Goal: Information Seeking & Learning: Learn about a topic

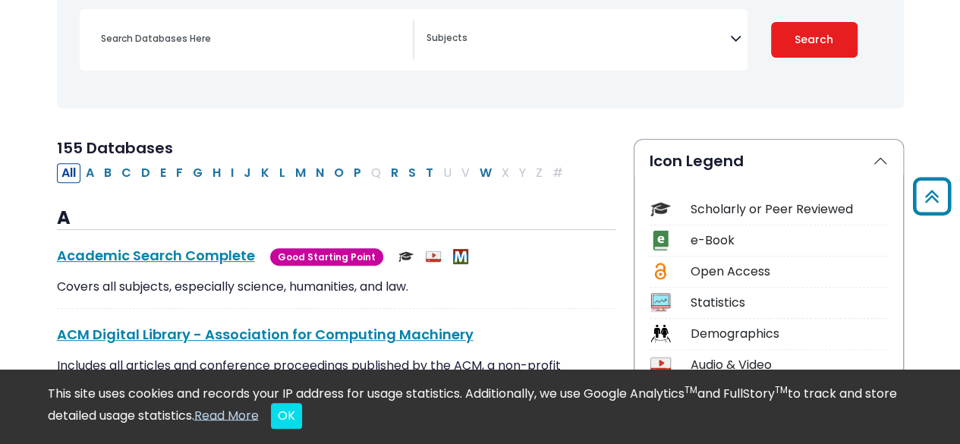
scroll to position [152, 0]
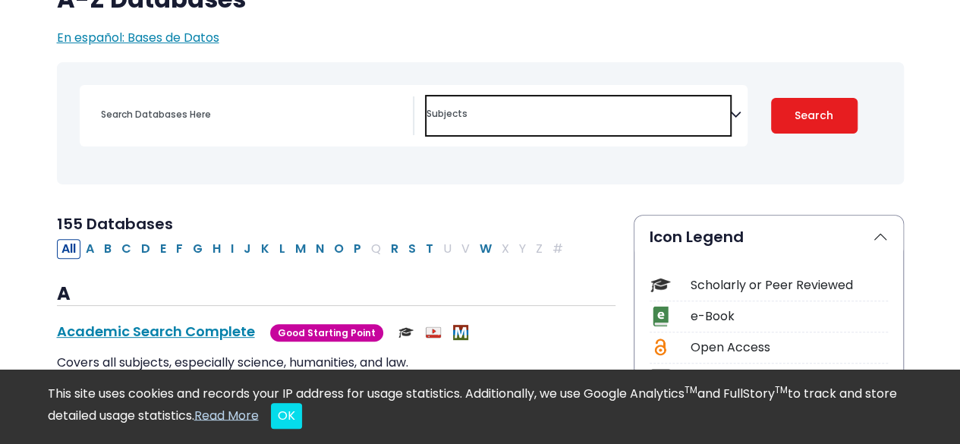
click at [598, 111] on textarea "Search" at bounding box center [579, 115] width 304 height 12
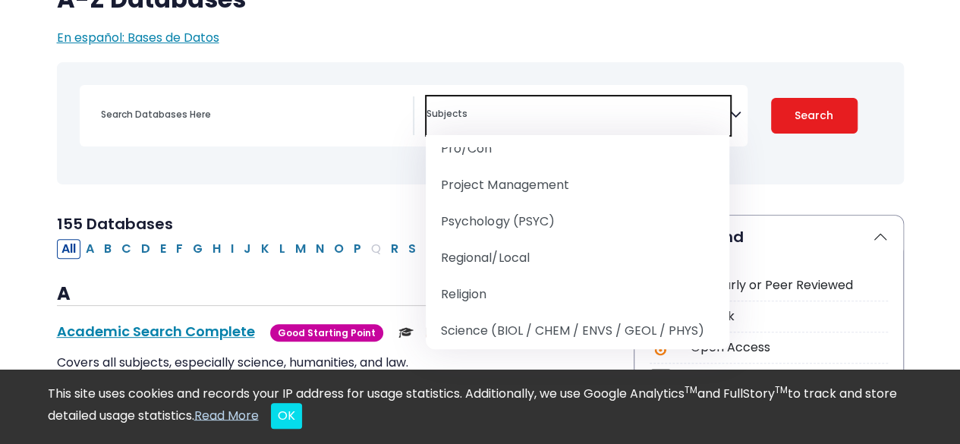
scroll to position [1746, 0]
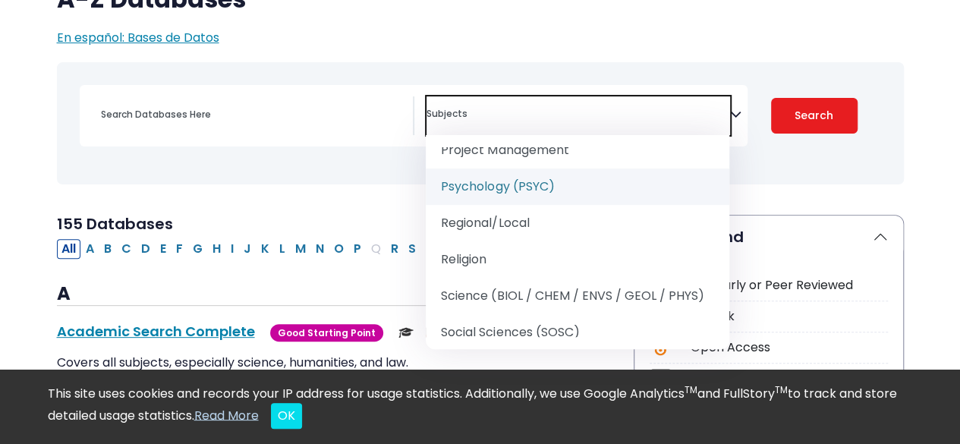
select select "232691"
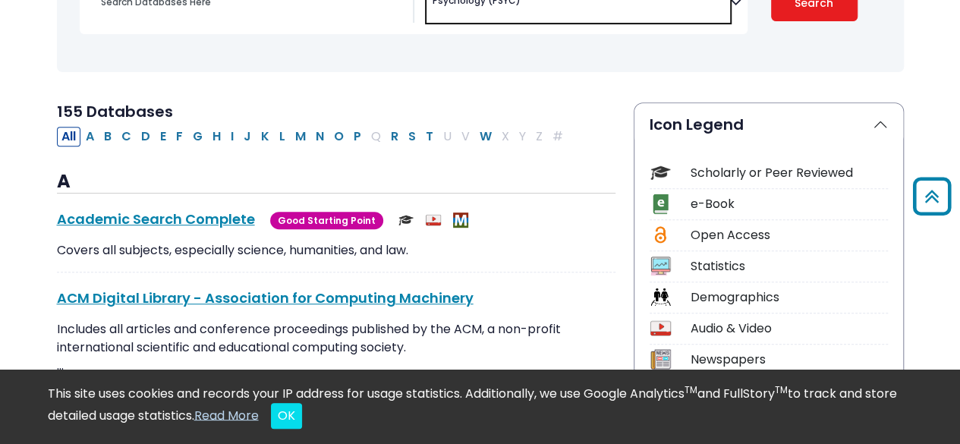
scroll to position [76, 0]
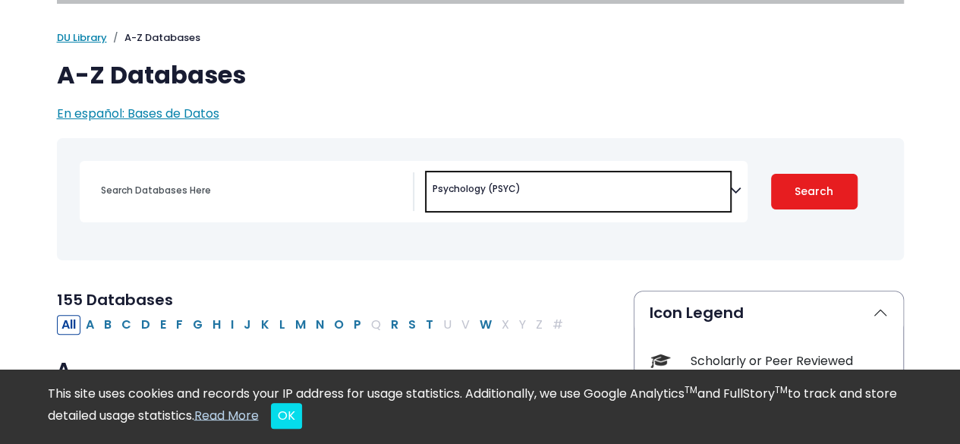
click at [210, 203] on div "Search filters" at bounding box center [252, 190] width 321 height 36
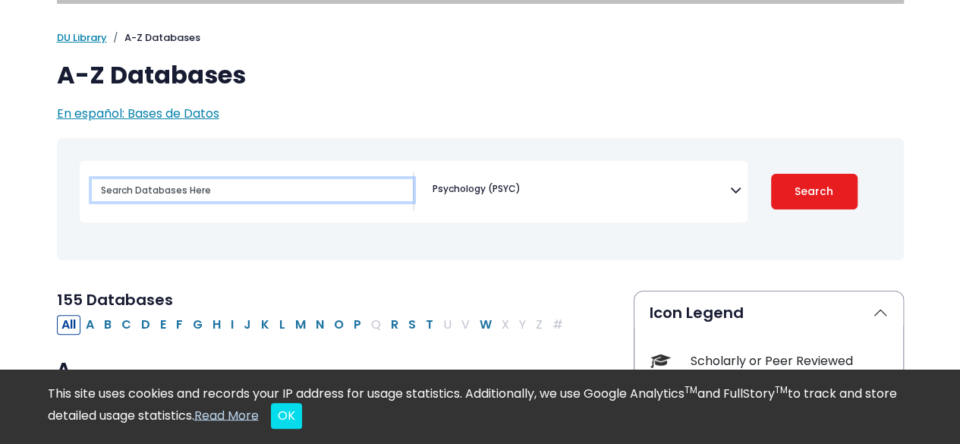
click at [211, 183] on input "Search database by title or keyword" at bounding box center [252, 190] width 321 height 22
type input "The scientific method"
click at [771, 174] on button "Search" at bounding box center [814, 192] width 87 height 36
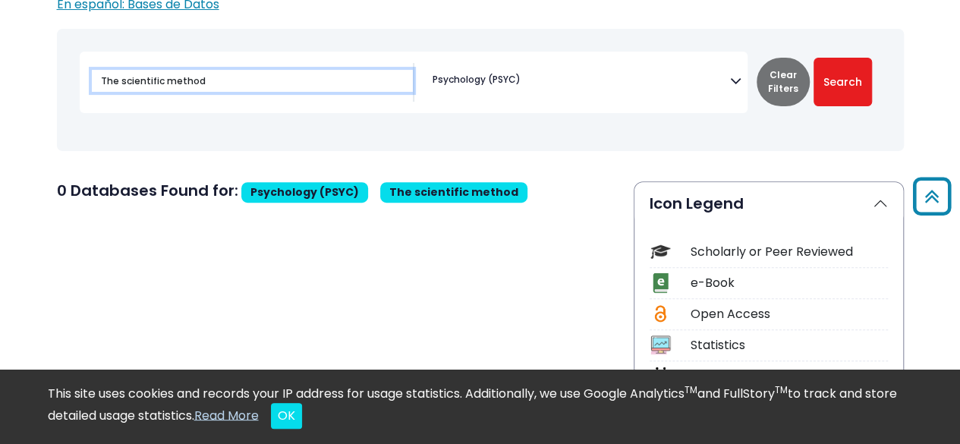
scroll to position [76, 0]
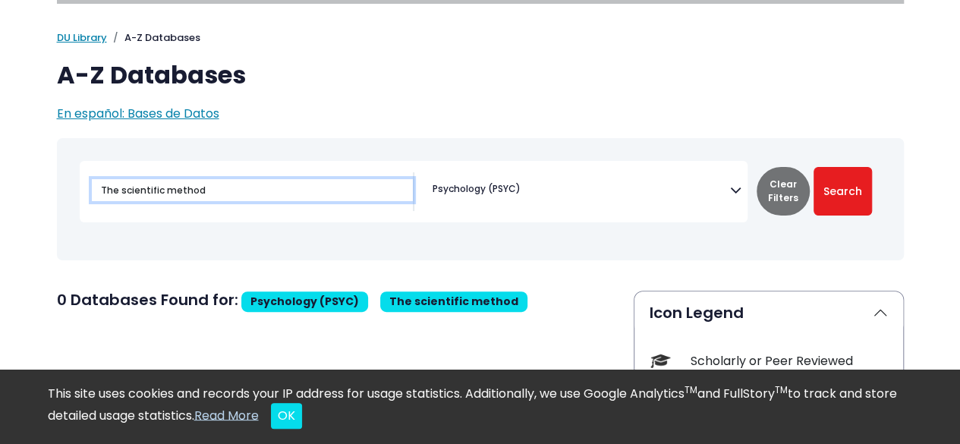
drag, startPoint x: 225, startPoint y: 186, endPoint x: 74, endPoint y: 184, distance: 150.3
click at [74, 184] on div "The scientific method Archives" at bounding box center [480, 199] width 829 height 110
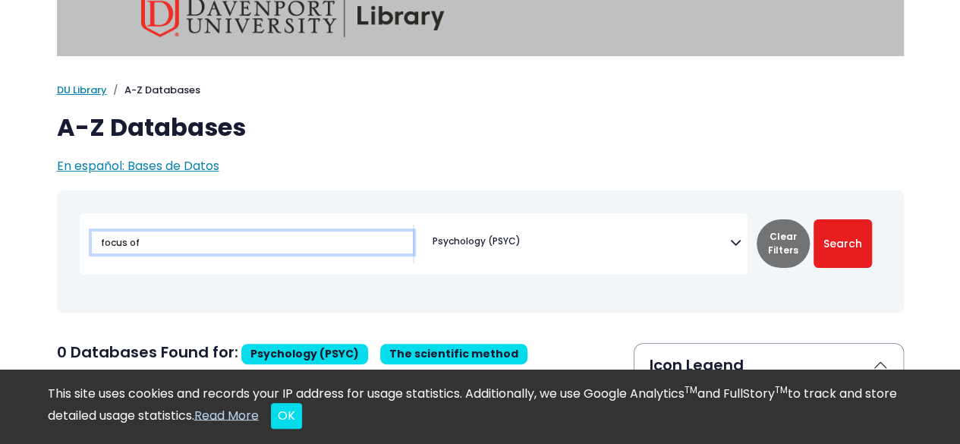
scroll to position [0, 0]
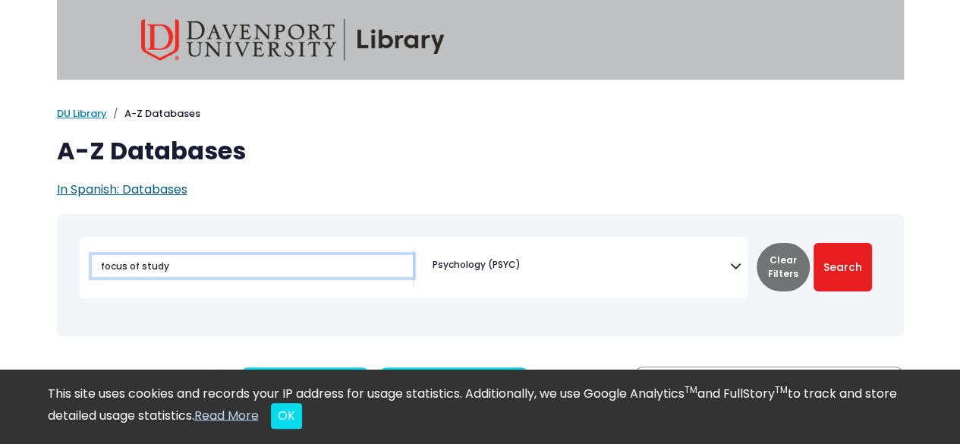
type input "focus of study"
click at [814, 243] on button "Search" at bounding box center [843, 267] width 58 height 49
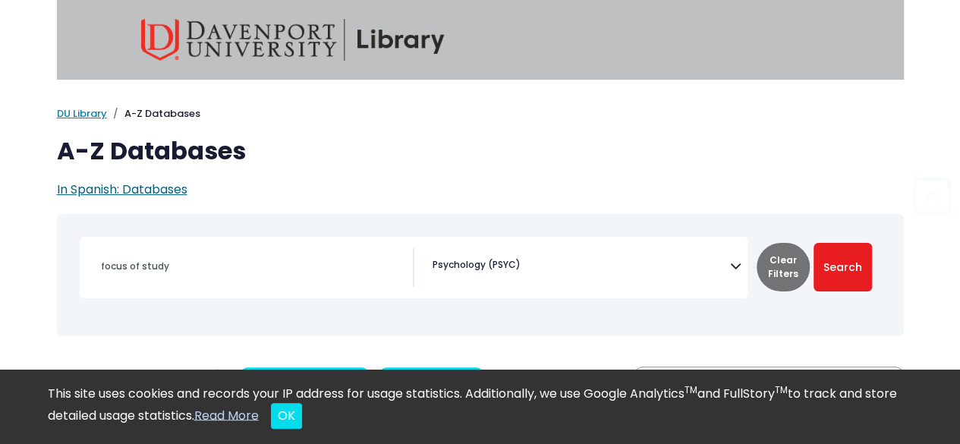
click at [150, 195] on font "In Spanish: Databases" at bounding box center [122, 189] width 131 height 17
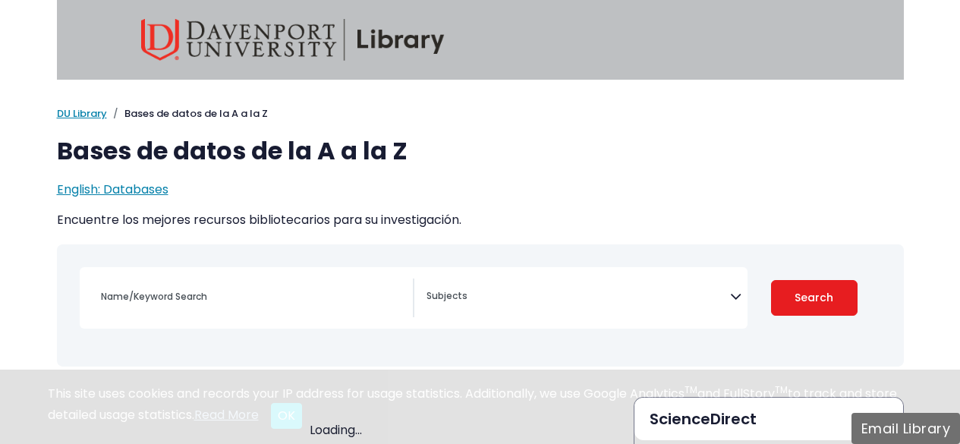
select select "Database Subject Filter"
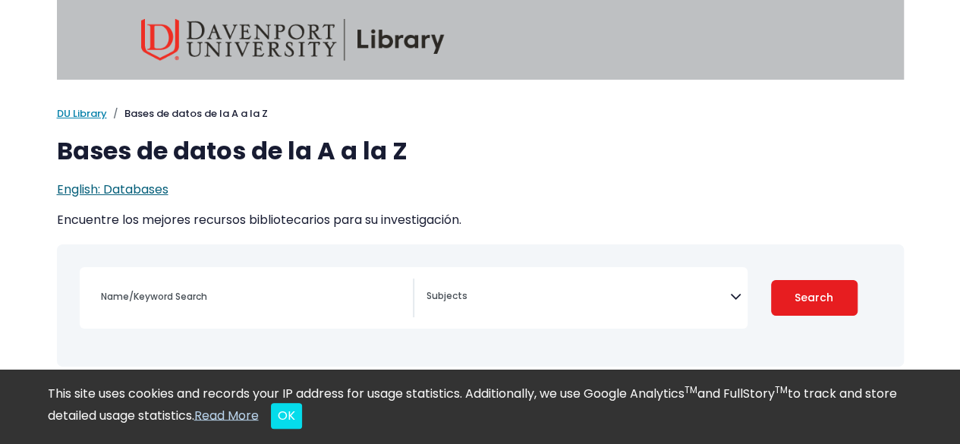
click at [104, 191] on span "English: Databases" at bounding box center [113, 189] width 112 height 17
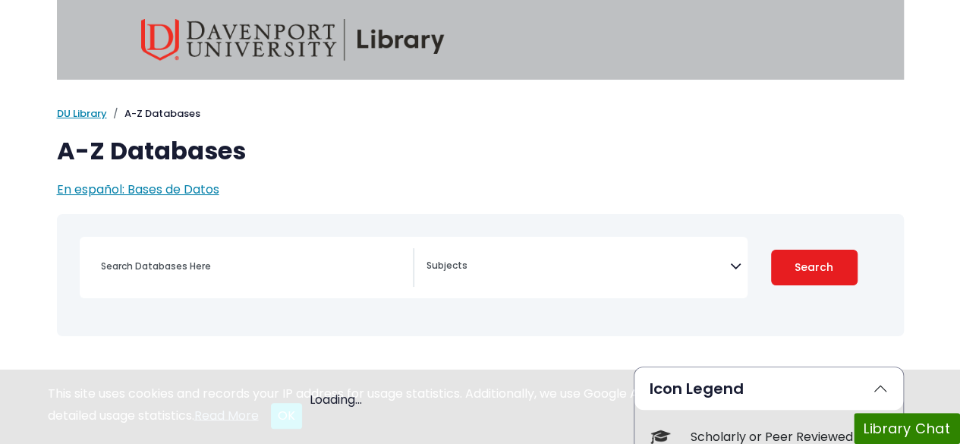
select select "Database Subject Filter"
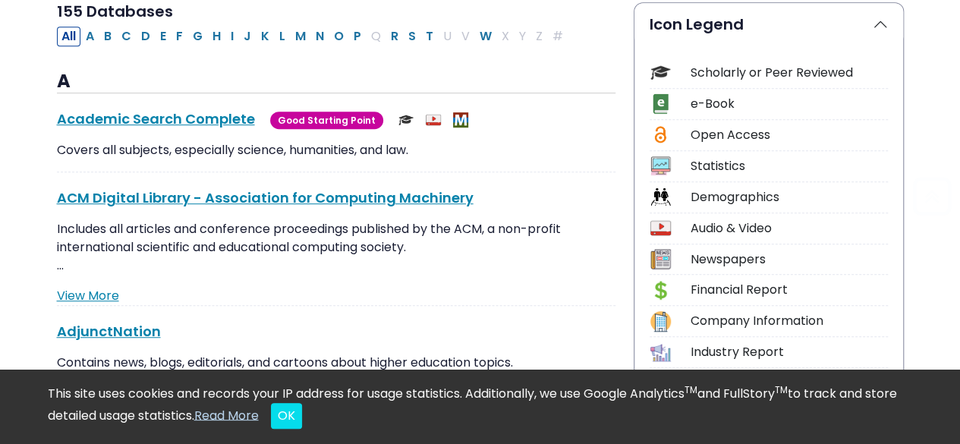
scroll to position [380, 0]
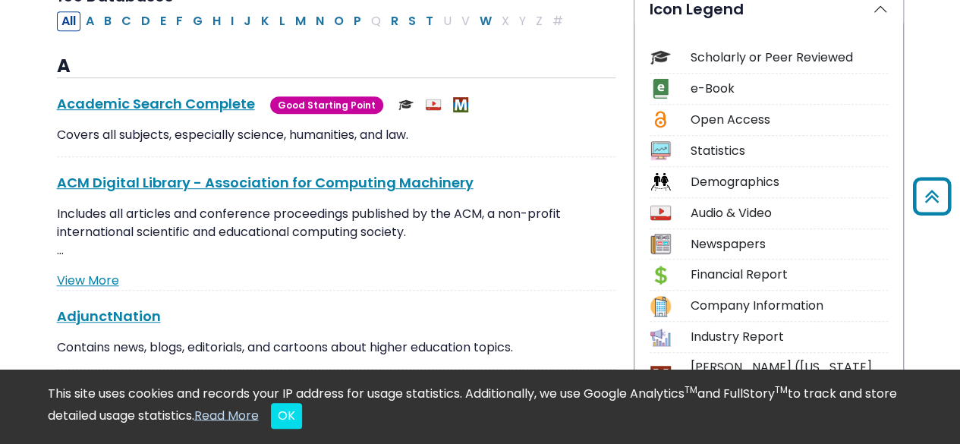
click at [728, 53] on div "Scholarly or Peer Reviewed" at bounding box center [789, 58] width 197 height 18
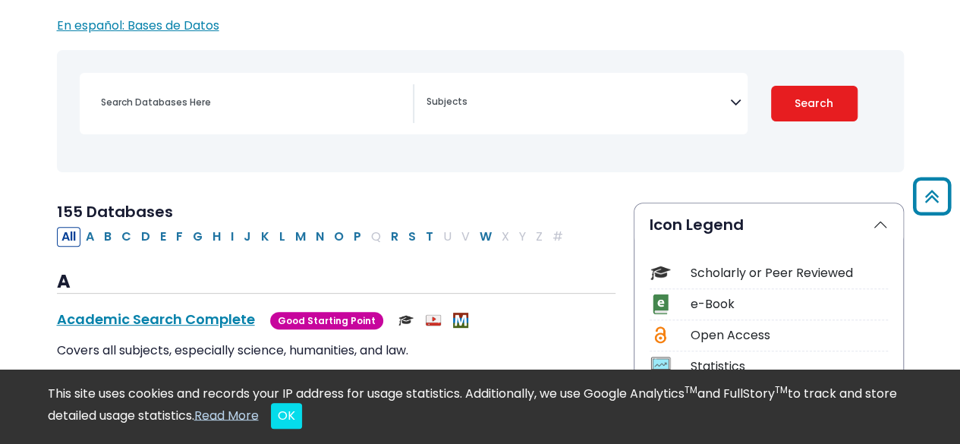
scroll to position [0, 0]
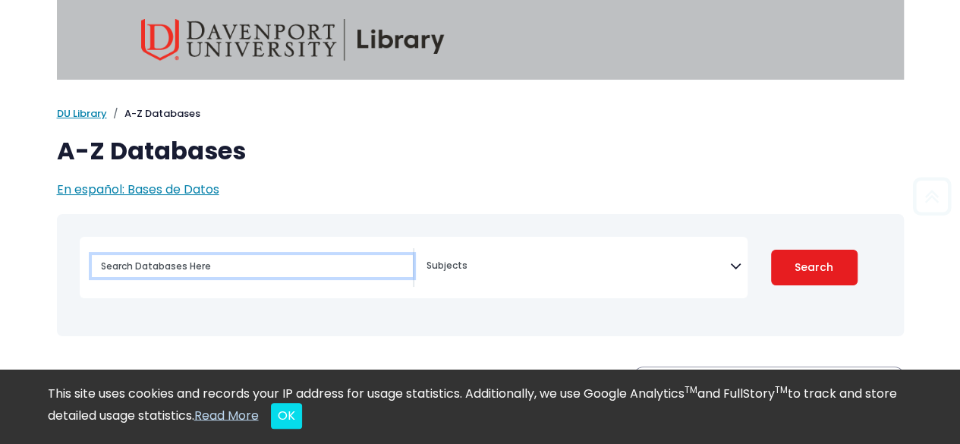
click at [178, 263] on input "Search database by title or keyword" at bounding box center [252, 266] width 321 height 22
type input "ProQuest All"
click at [771, 250] on button "Search" at bounding box center [814, 268] width 87 height 36
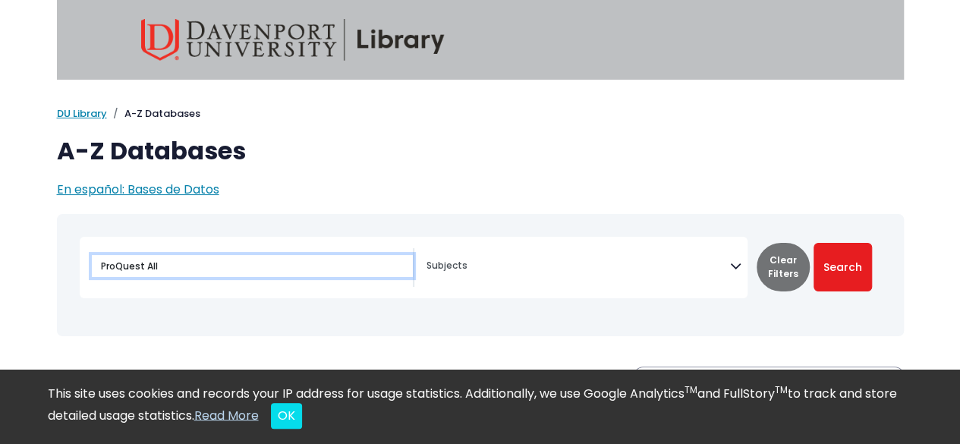
select select "Database Subject Filter"
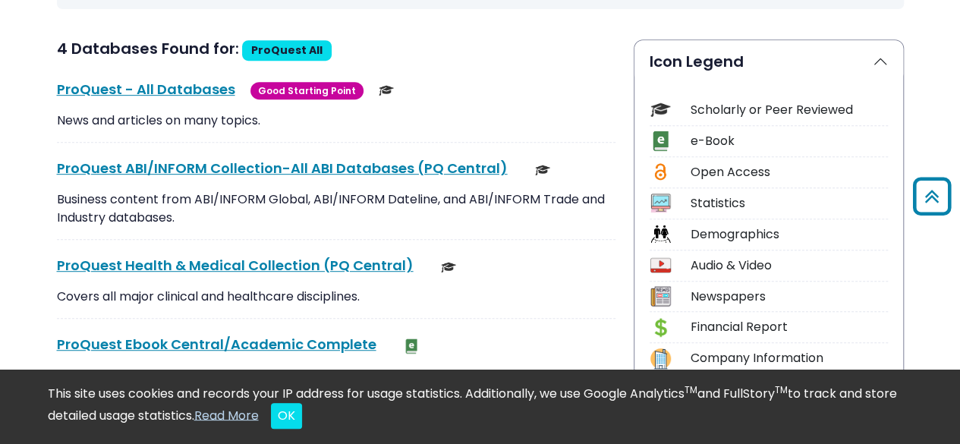
scroll to position [304, 0]
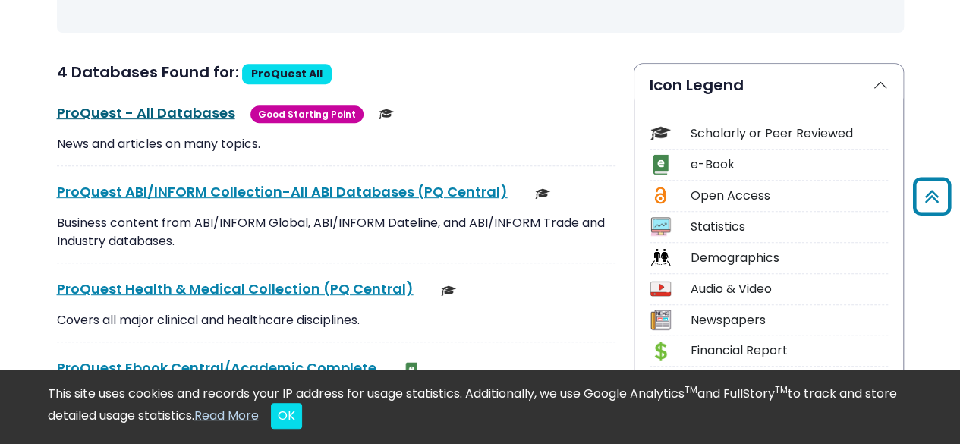
click at [158, 113] on link "ProQuest - All Databases This link opens in a new window" at bounding box center [146, 112] width 178 height 19
